Goal: Find specific page/section: Find specific page/section

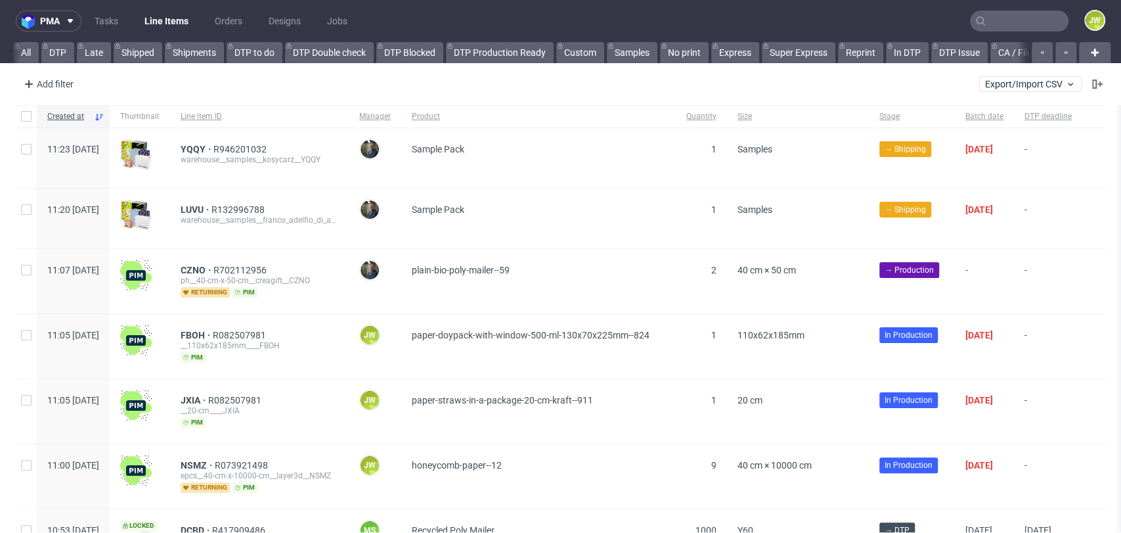
click at [998, 24] on input "text" at bounding box center [1019, 21] width 99 height 21
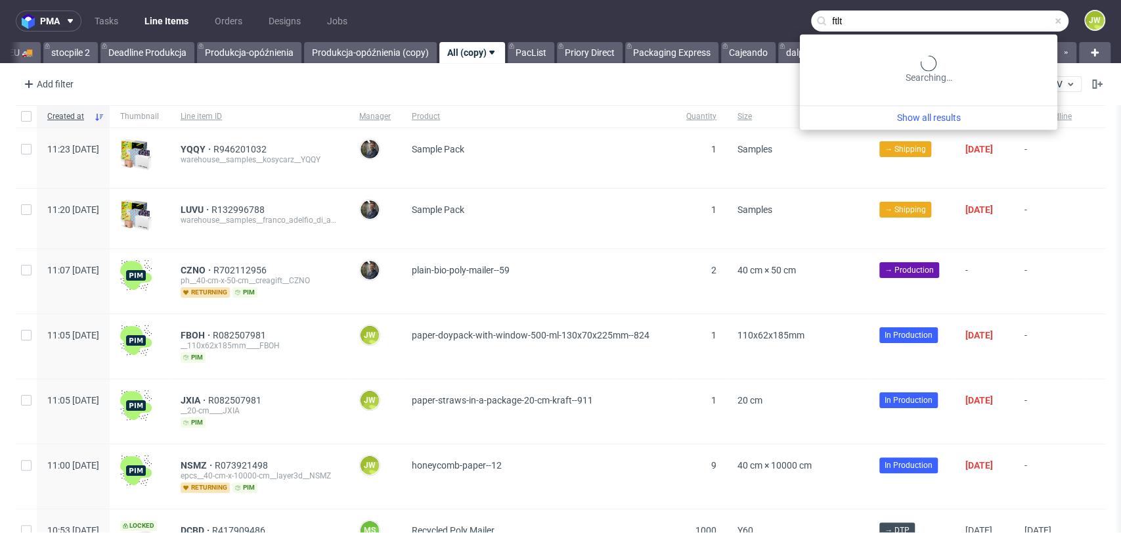
type input "ftlt"
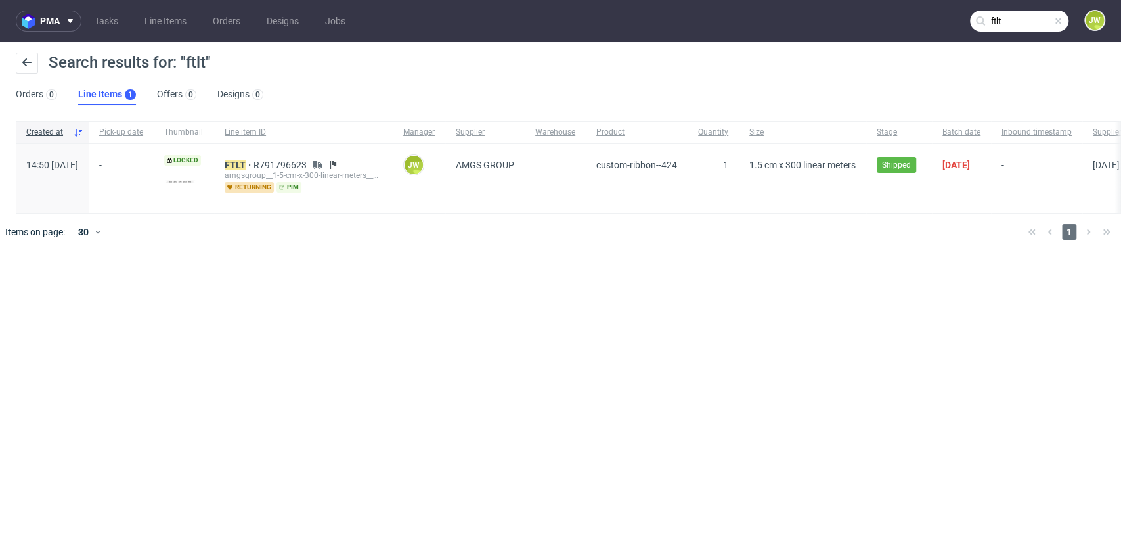
click at [267, 158] on div "FTLT R791796623 amgsgroup__1-5-cm-x-300-linear-meters__we_love_pr_gmbh__ FTLT r…" at bounding box center [303, 178] width 179 height 69
click at [246, 160] on mark "FTLT" at bounding box center [235, 165] width 21 height 11
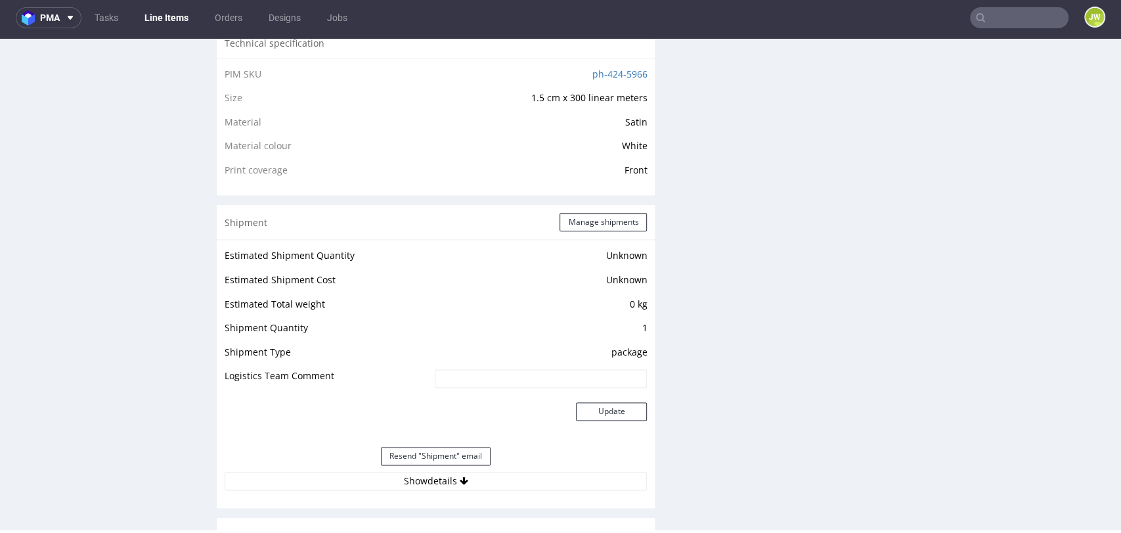
scroll to position [1141, 0]
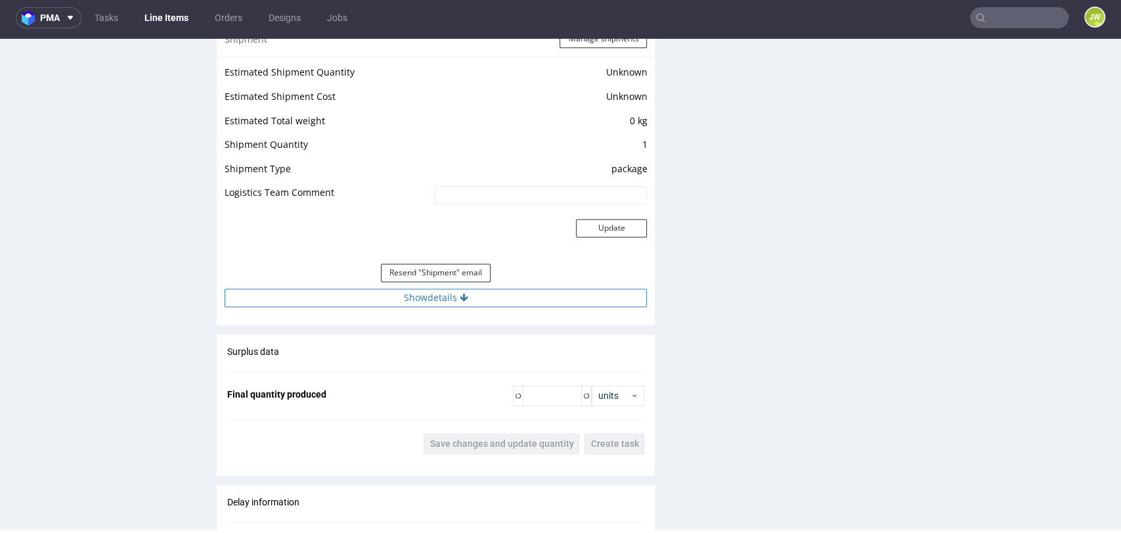
click at [423, 288] on button "Show details" at bounding box center [436, 297] width 422 height 18
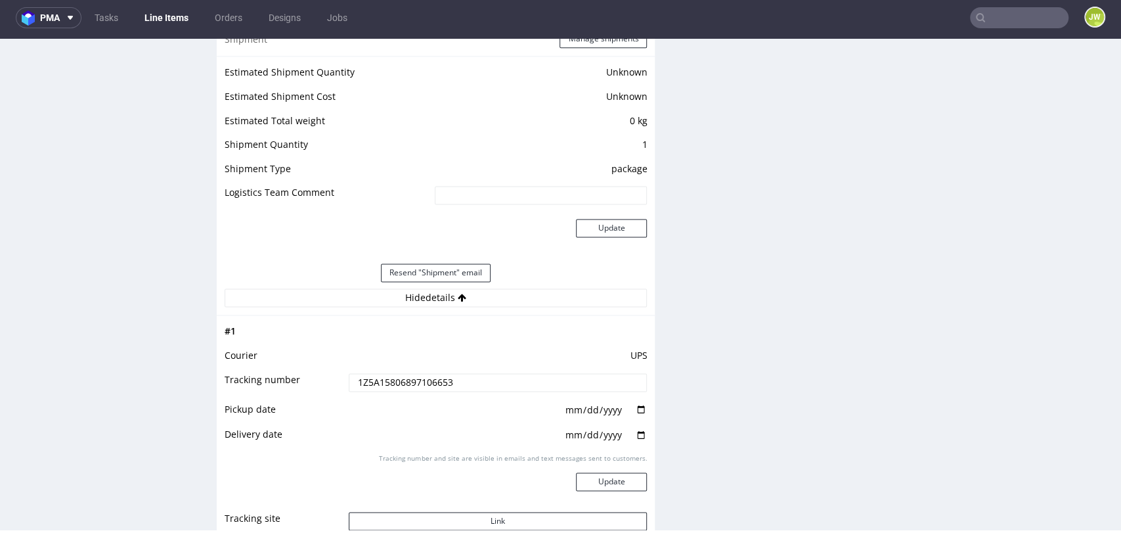
click at [405, 378] on input "1Z5A15806897106653" at bounding box center [498, 382] width 299 height 18
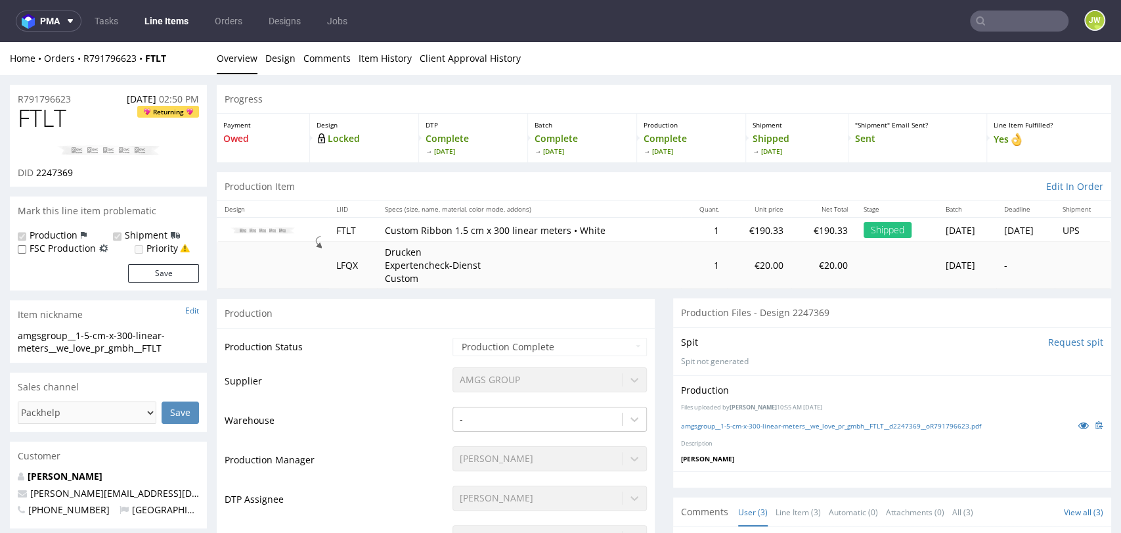
scroll to position [0, 0]
drag, startPoint x: 190, startPoint y: 59, endPoint x: 83, endPoint y: 64, distance: 107.8
click at [83, 64] on div "Home Orders R791796623 FTLT" at bounding box center [108, 58] width 197 height 13
copy div "R791796623 FTLT"
